Goal: Complete Application Form: Complete application form

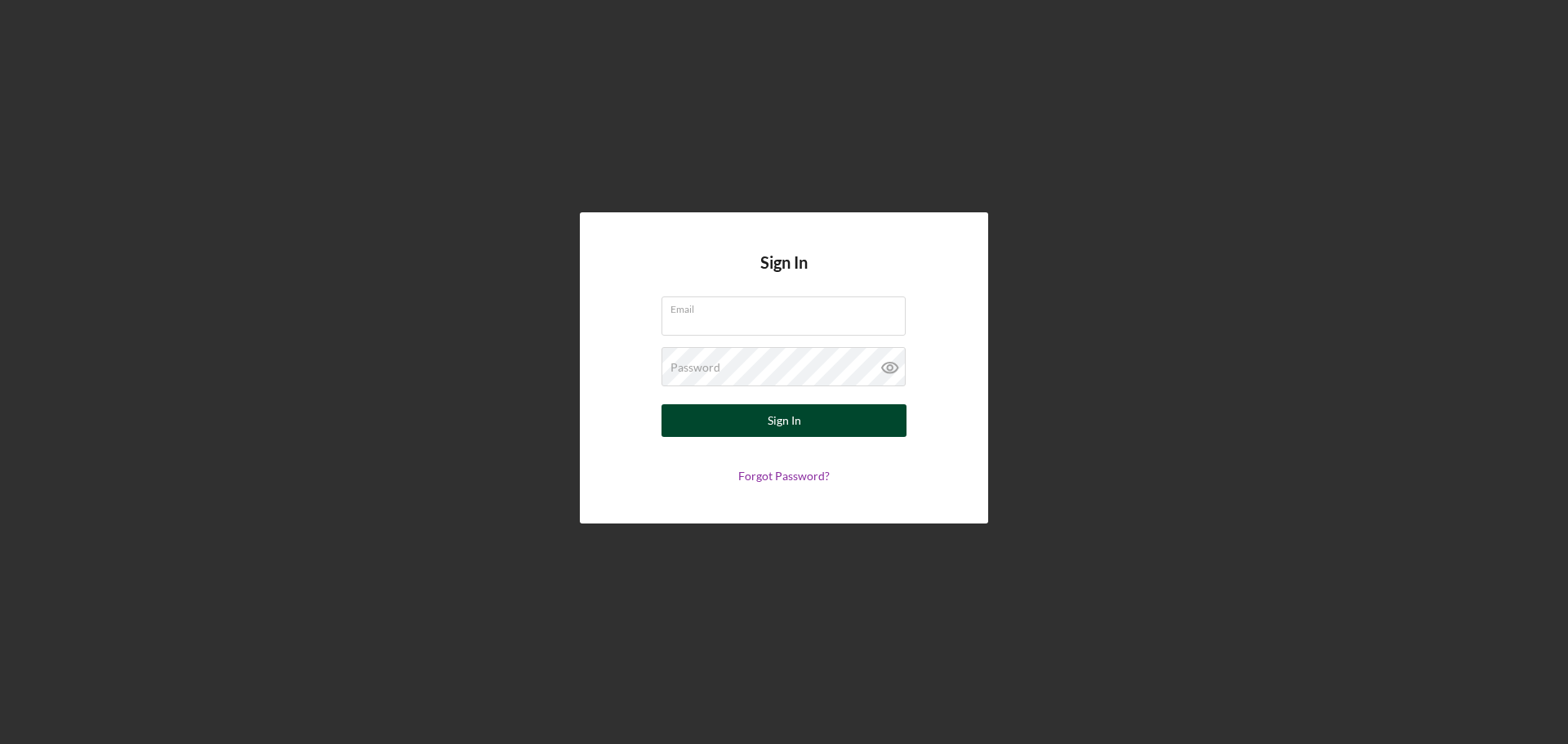
type input "[EMAIL_ADDRESS][DOMAIN_NAME]"
click at [796, 424] on div "Sign In" at bounding box center [784, 421] width 34 height 33
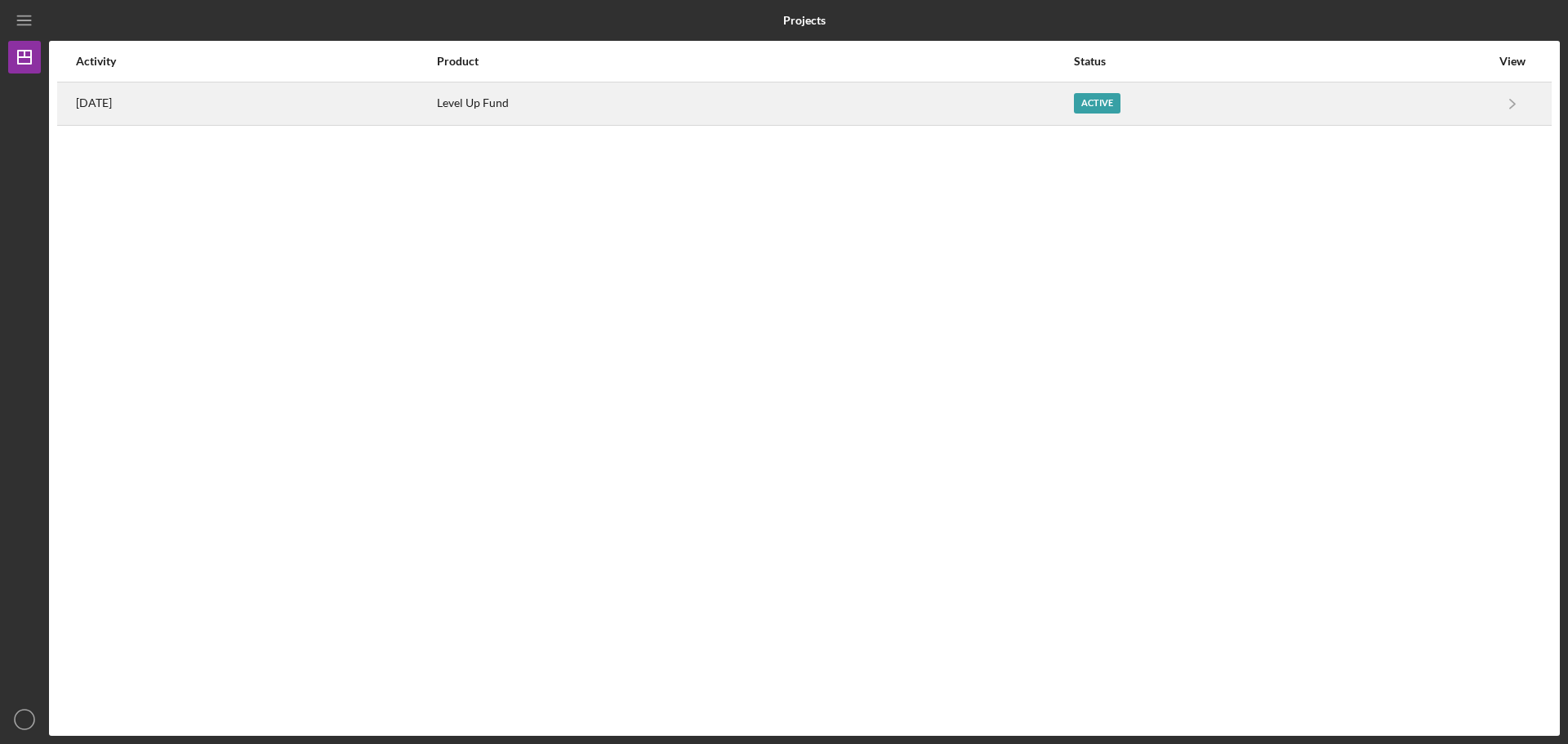
click at [1121, 108] on div "Active" at bounding box center [1098, 103] width 47 height 21
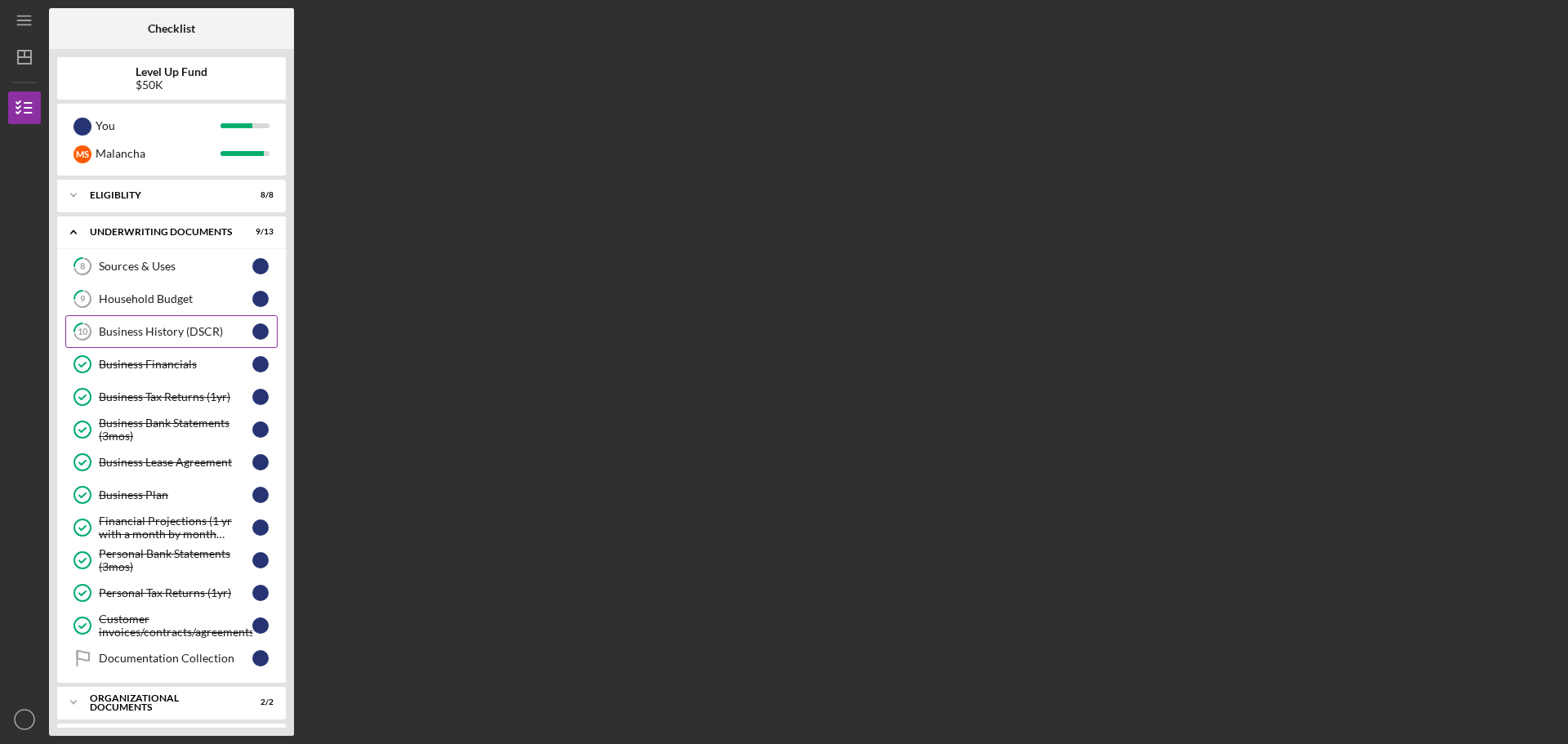
click at [142, 329] on div "Business History (DSCR)" at bounding box center [176, 332] width 153 height 13
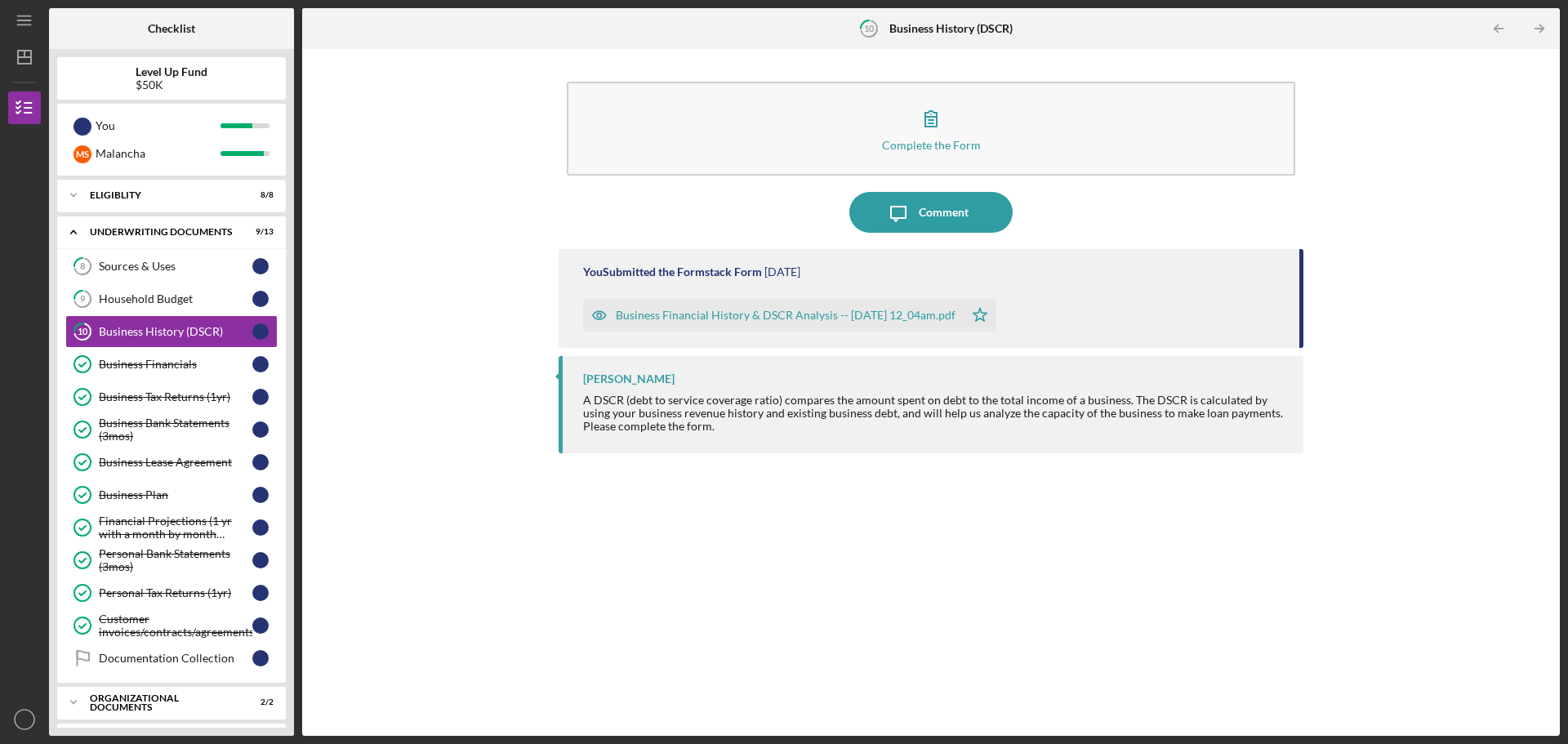
click at [688, 313] on div "Business Financial History & DSCR Analysis -- [DATE] 12_04am.pdf" at bounding box center [785, 316] width 339 height 13
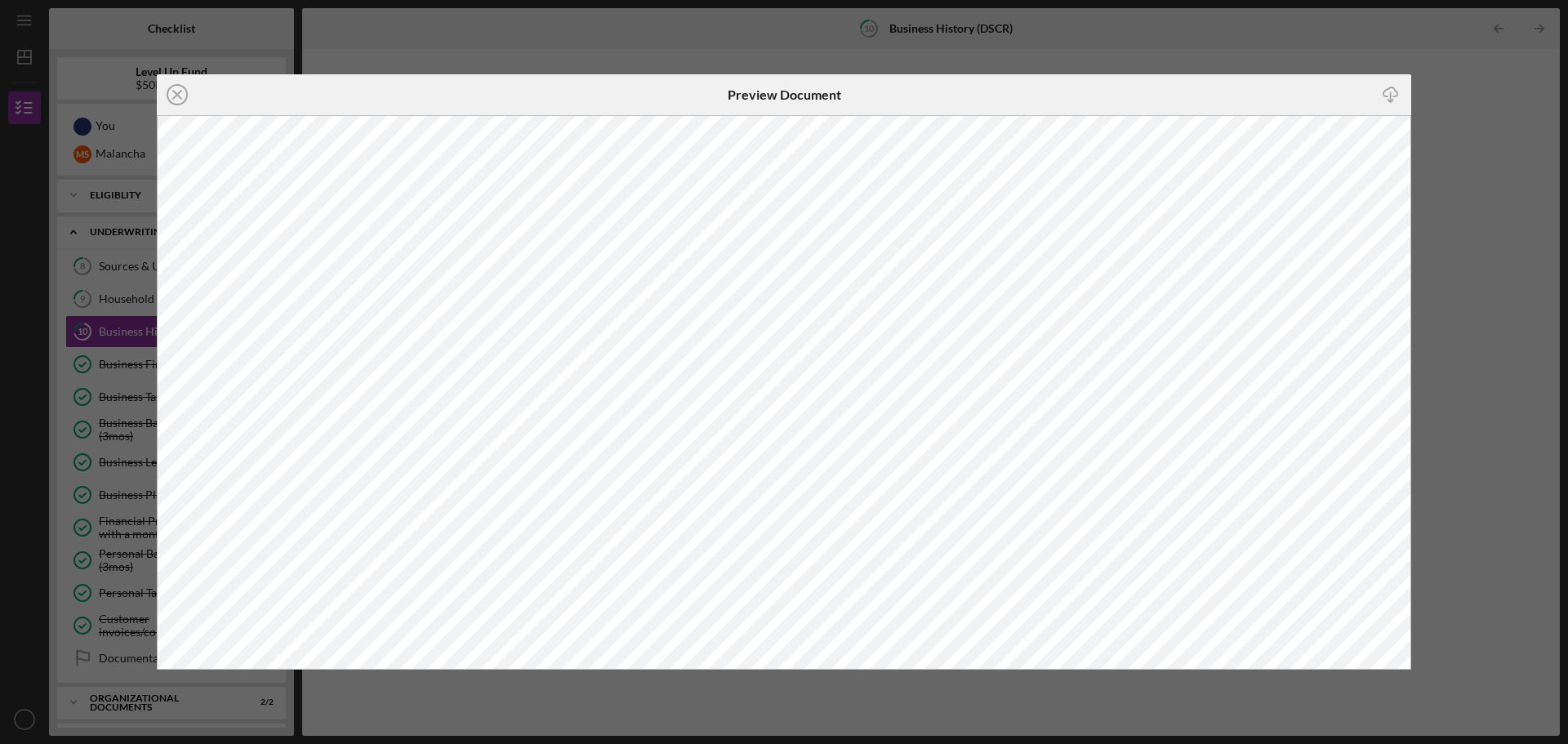
drag, startPoint x: 182, startPoint y: 91, endPoint x: 209, endPoint y: 99, distance: 28.2
click at [183, 91] on icon "Icon/Close" at bounding box center [177, 95] width 41 height 41
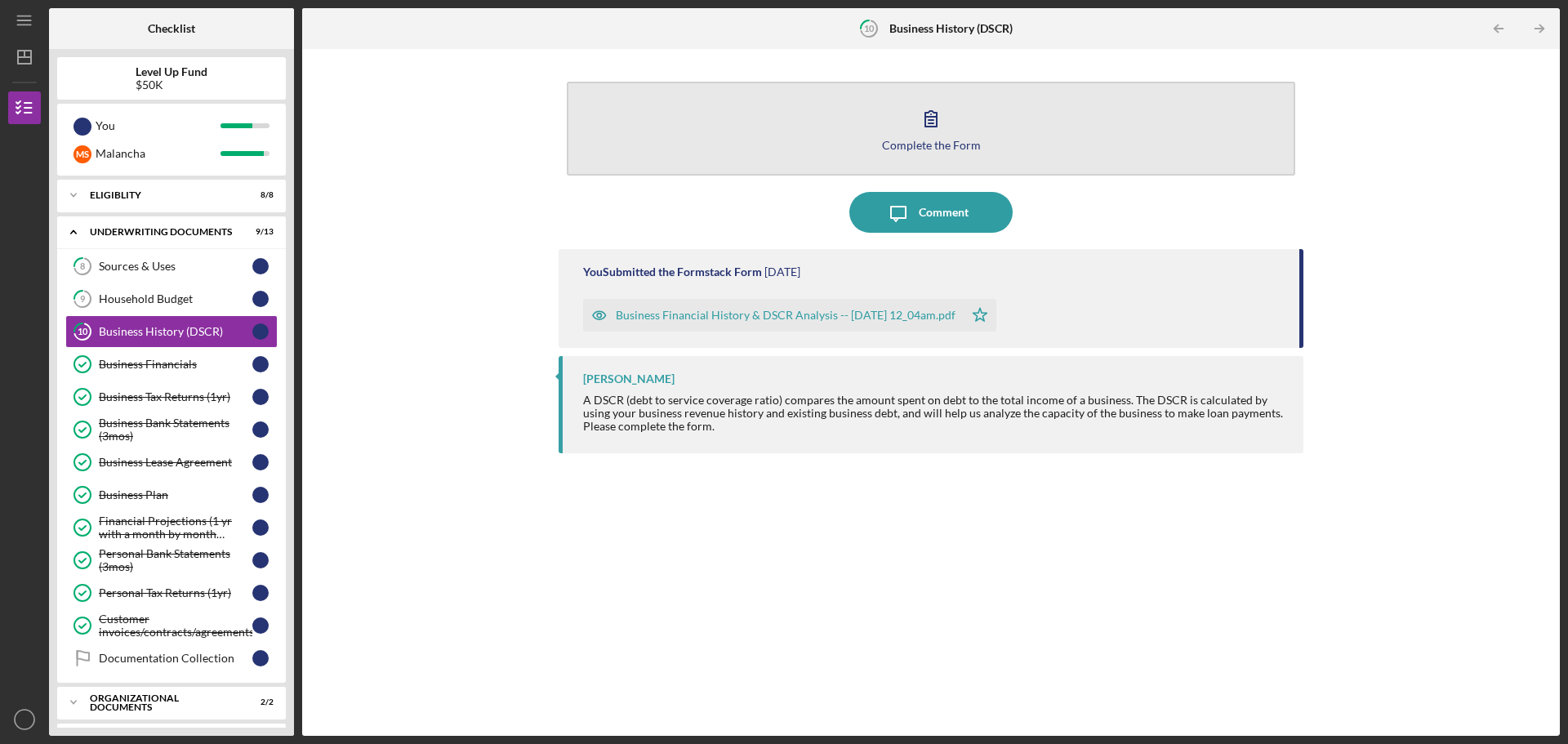
click at [956, 148] on div "Complete the Form" at bounding box center [932, 145] width 99 height 12
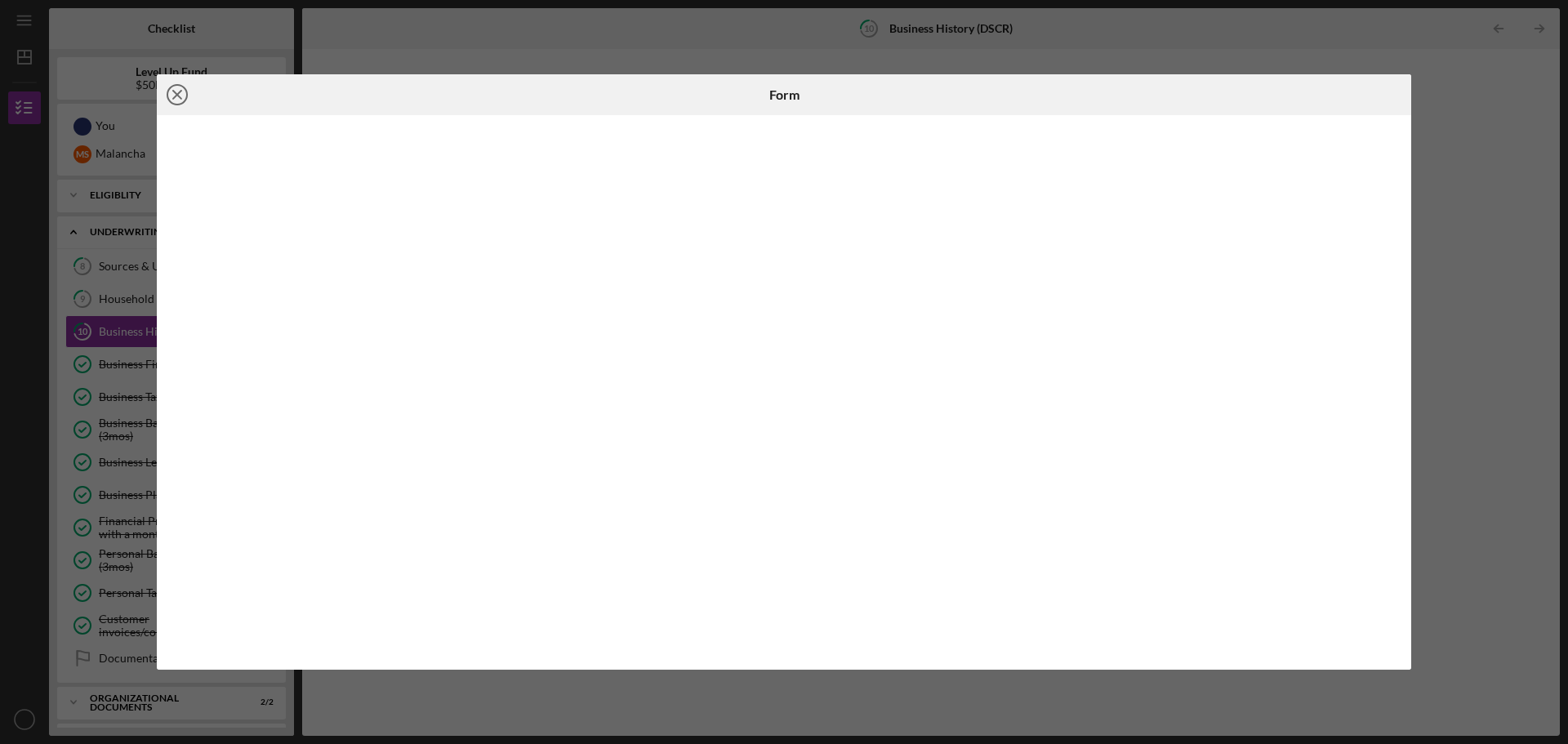
click at [181, 95] on icon "Icon/Close" at bounding box center [177, 95] width 41 height 41
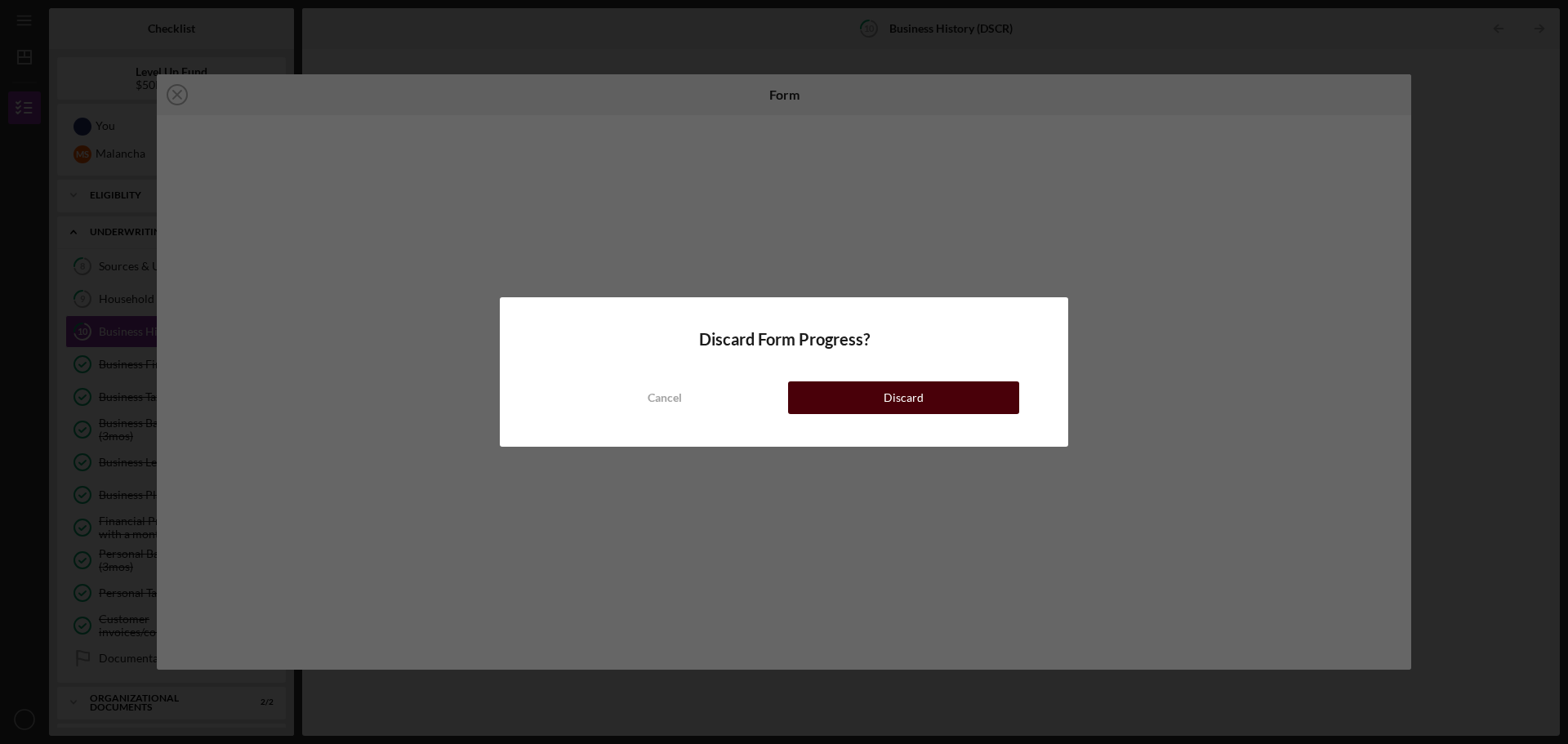
click at [840, 403] on button "Discard" at bounding box center [904, 398] width 232 height 33
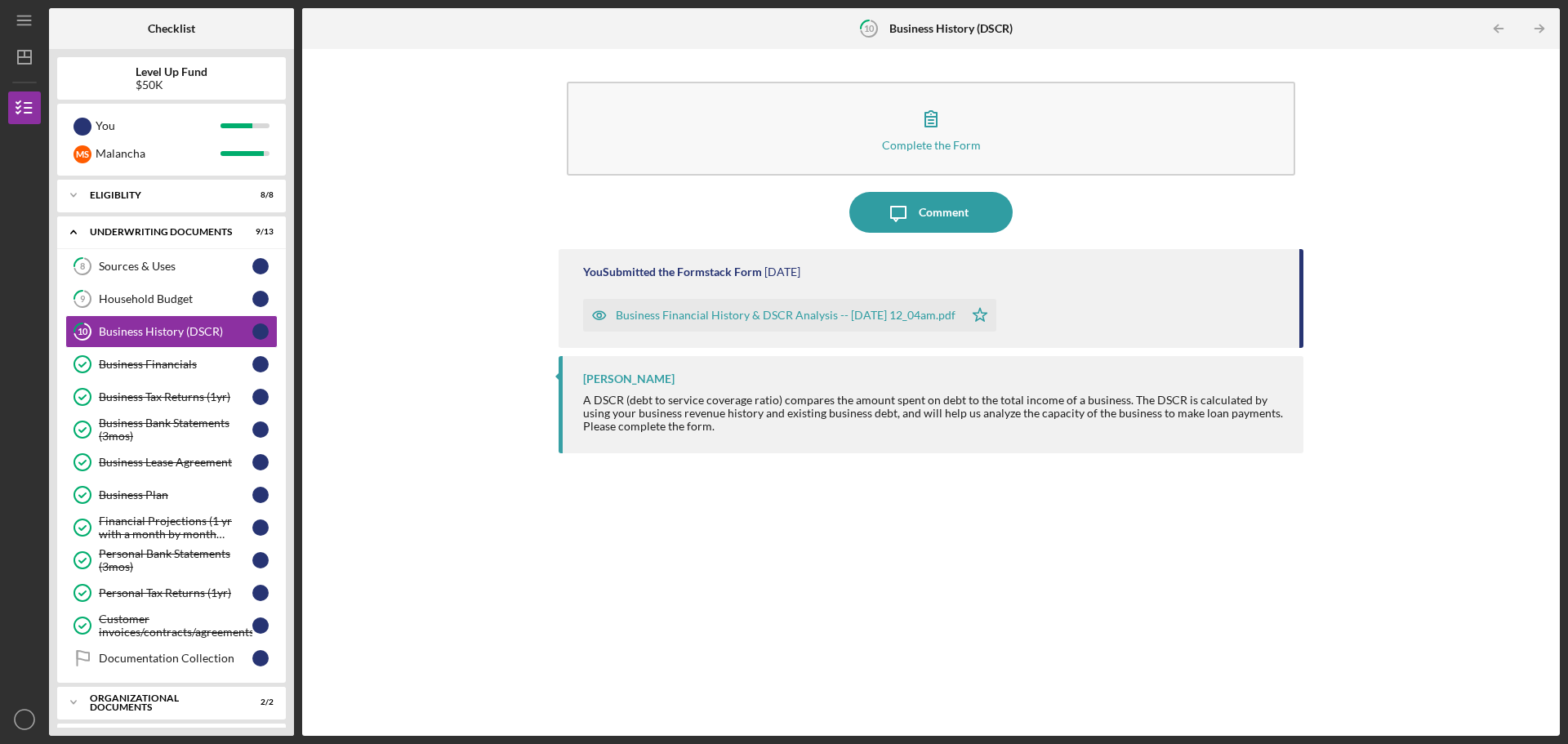
click at [683, 309] on div "Business Financial History & DSCR Analysis -- [DATE] 12_04am.pdf" at bounding box center [785, 316] width 339 height 13
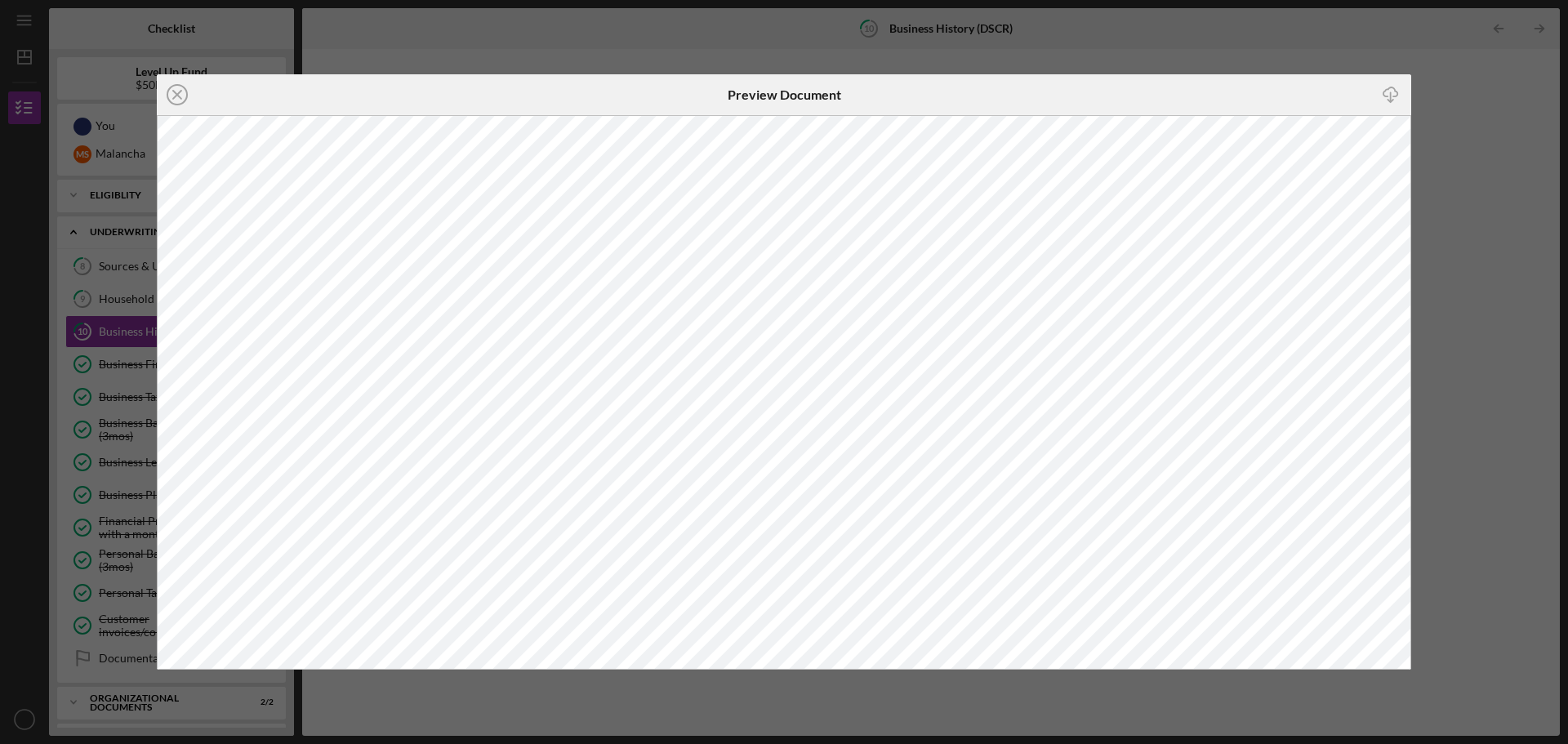
click at [177, 97] on icon "Icon/Close" at bounding box center [177, 95] width 41 height 41
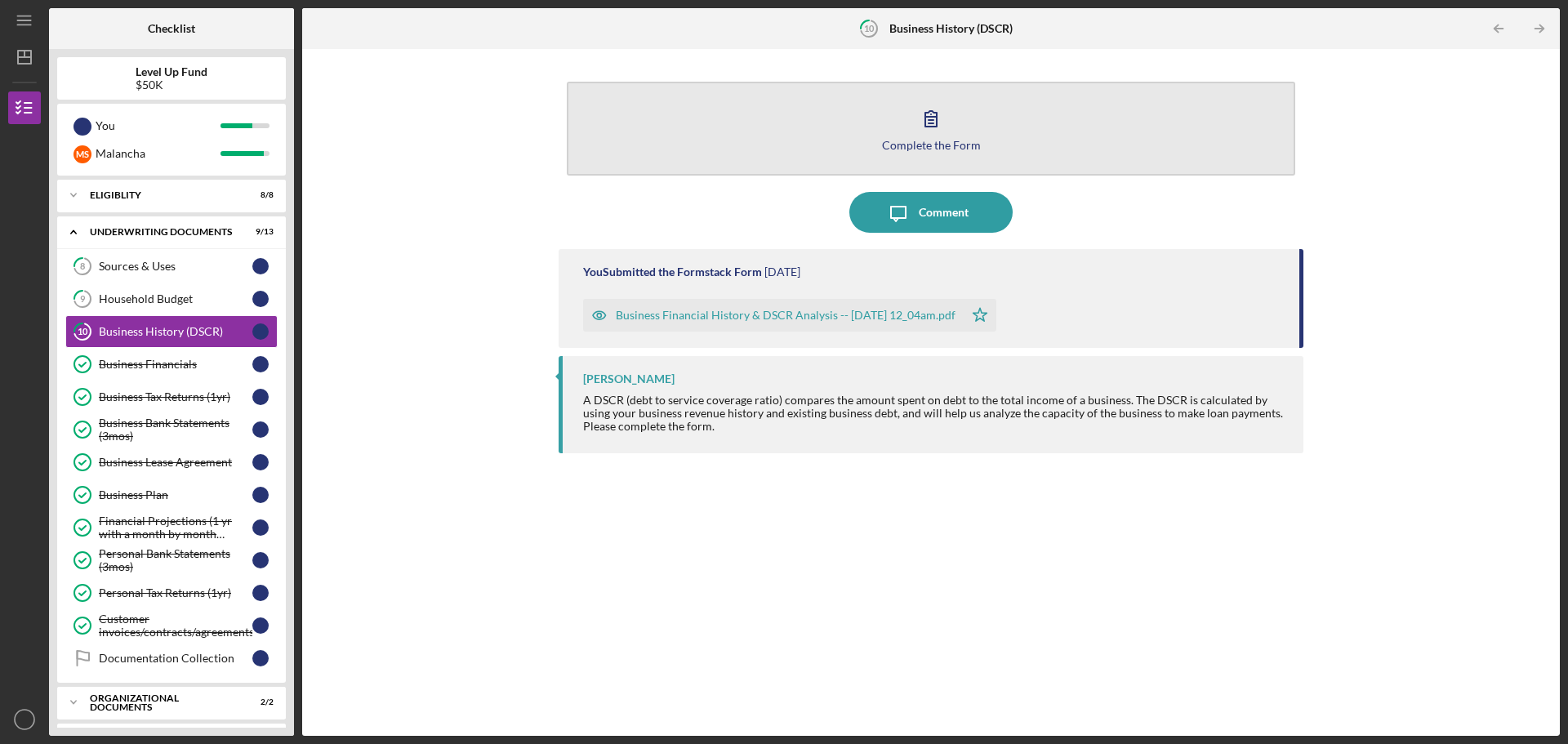
click at [925, 143] on div "Complete the Form" at bounding box center [932, 145] width 99 height 12
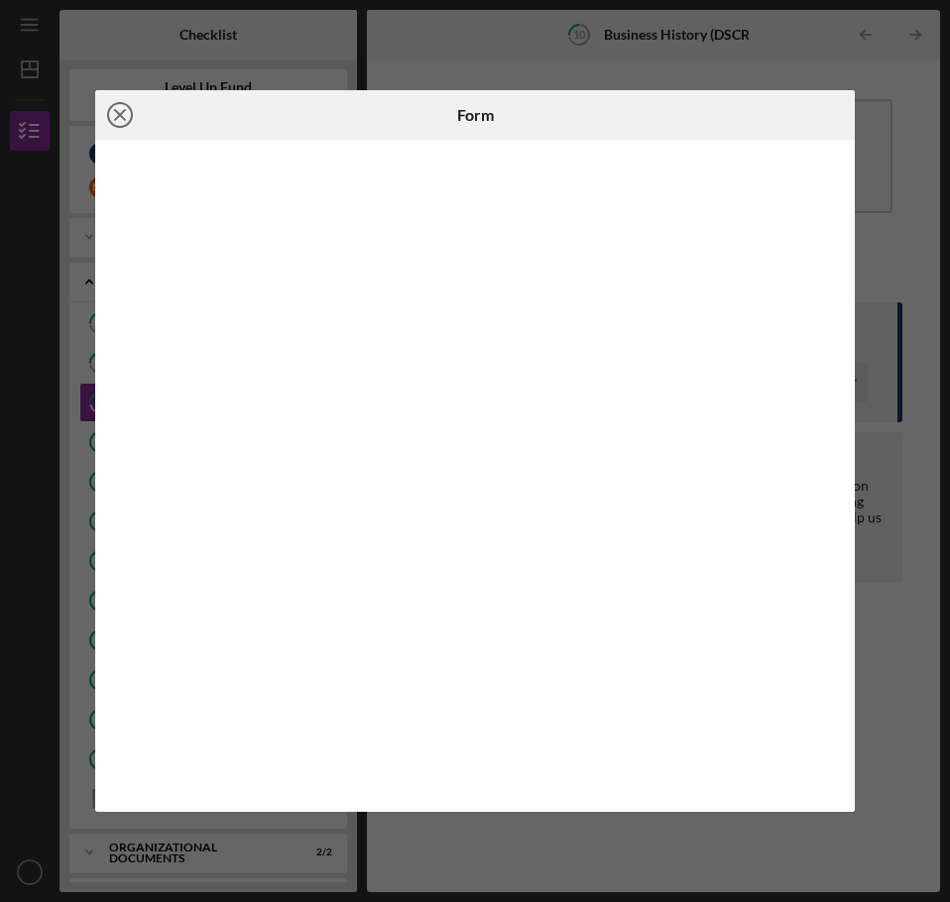
click at [116, 114] on icon "Icon/Close" at bounding box center [120, 115] width 50 height 50
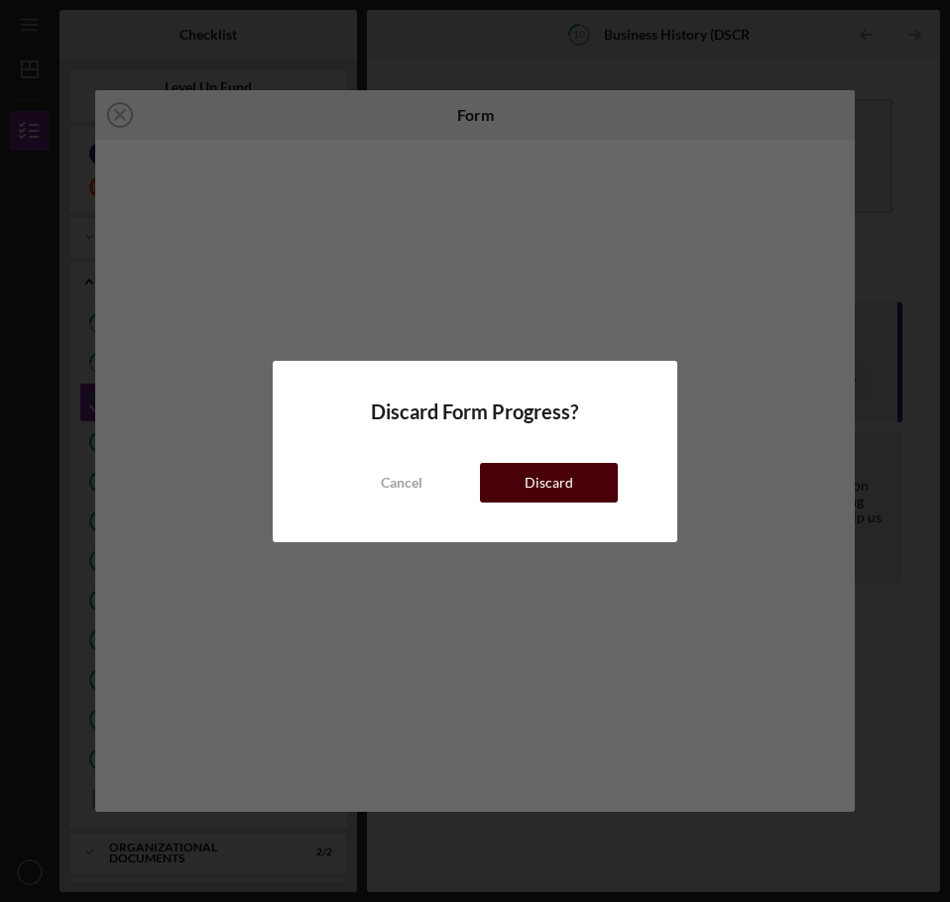
click at [578, 477] on button "Discard" at bounding box center [549, 483] width 138 height 40
